Goal: Task Accomplishment & Management: Use online tool/utility

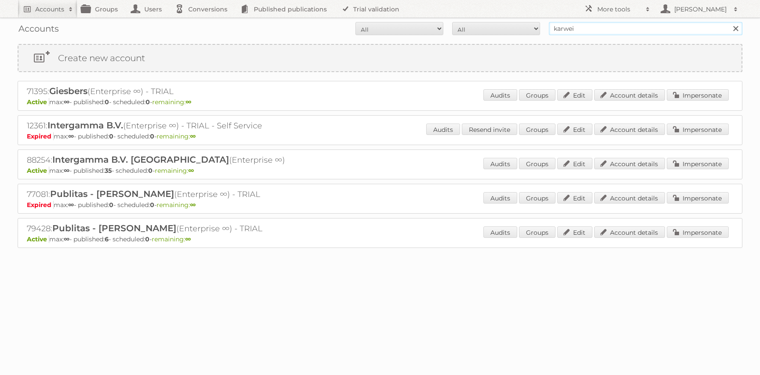
click at [577, 30] on input "karwei" at bounding box center [646, 28] width 194 height 13
type input "disney"
click at [729, 22] on input "Search" at bounding box center [735, 28] width 13 height 13
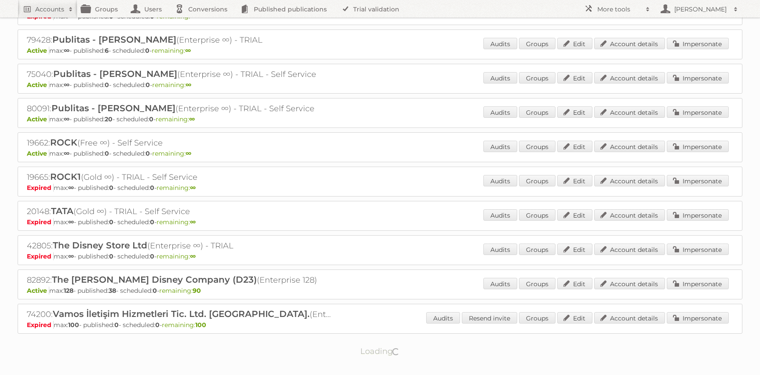
scroll to position [581, 0]
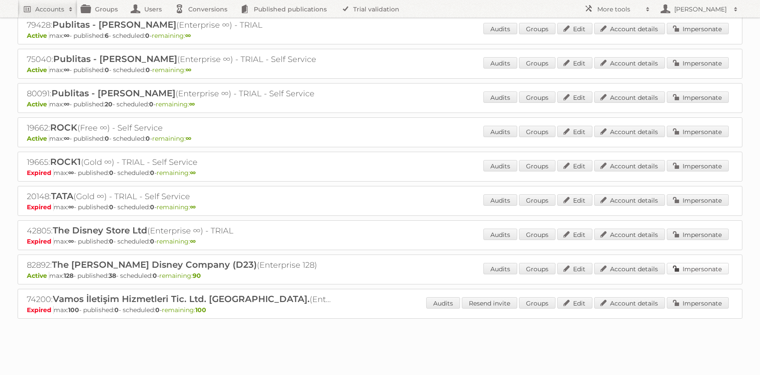
click at [690, 267] on link "Impersonate" at bounding box center [698, 268] width 62 height 11
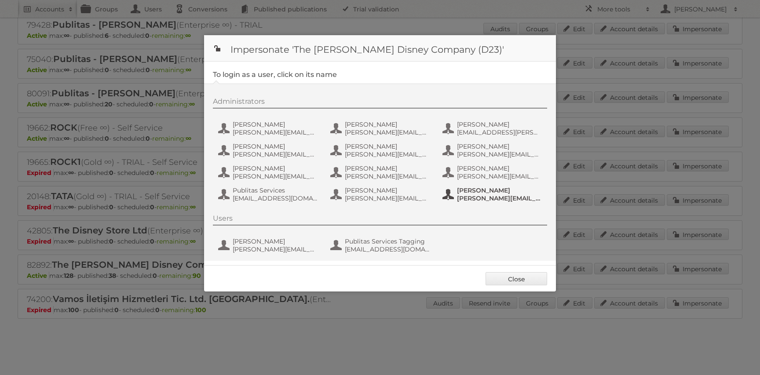
click at [472, 197] on span "[PERSON_NAME][EMAIL_ADDRESS][PERSON_NAME][DOMAIN_NAME]" at bounding box center [499, 198] width 85 height 8
